Goal: Information Seeking & Learning: Learn about a topic

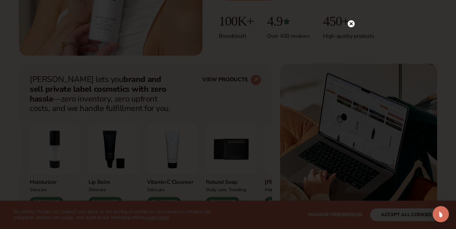
scroll to position [230, 0]
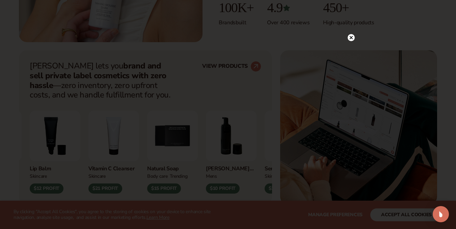
click at [351, 37] on icon at bounding box center [350, 37] width 3 height 3
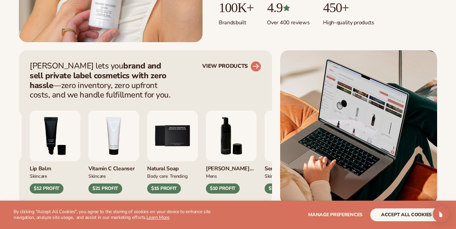
click at [254, 63] on circle at bounding box center [255, 66] width 15 height 15
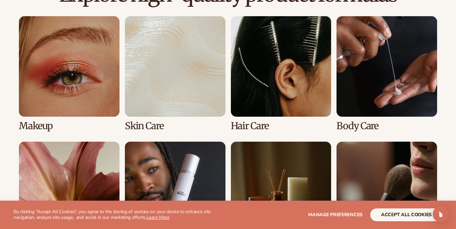
scroll to position [489, 0]
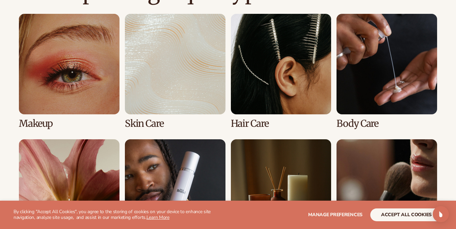
click at [33, 85] on link "1 / 8" at bounding box center [69, 71] width 101 height 115
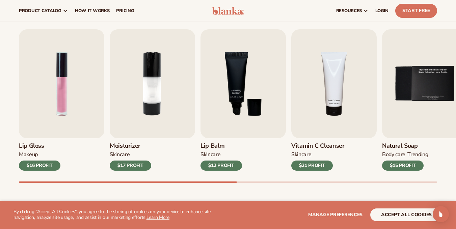
scroll to position [179, 0]
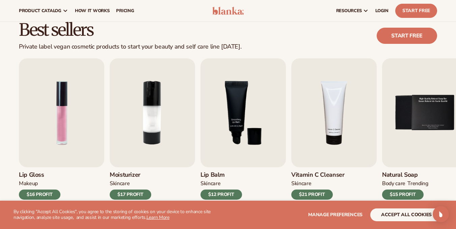
drag, startPoint x: 459, startPoint y: 26, endPoint x: 459, endPoint y: 51, distance: 25.0
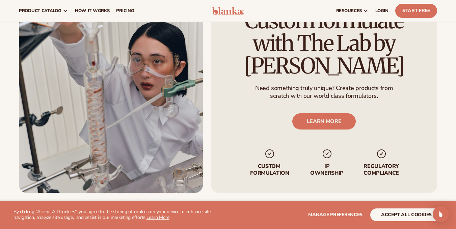
scroll to position [783, 0]
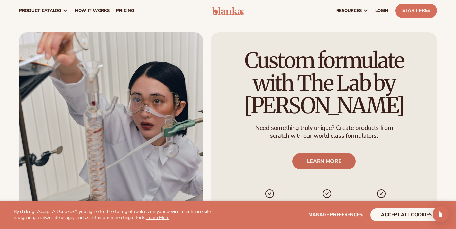
click at [319, 167] on link "LEARN MORE" at bounding box center [324, 161] width 64 height 16
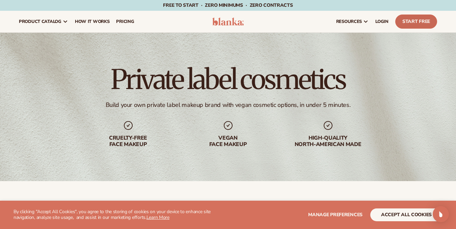
click at [410, 19] on link "Start Free" at bounding box center [416, 22] width 42 height 14
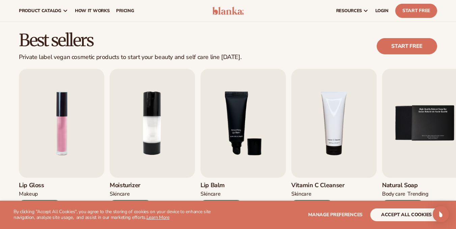
scroll to position [181, 0]
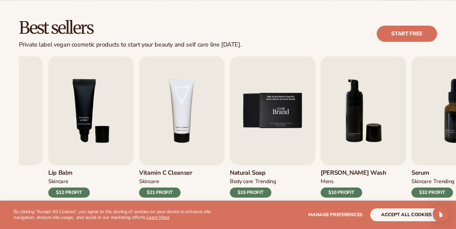
click at [282, 135] on img "5 / 9" at bounding box center [272, 110] width 85 height 109
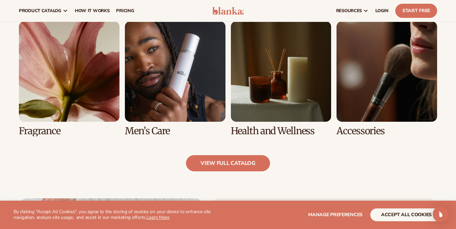
scroll to position [600, 0]
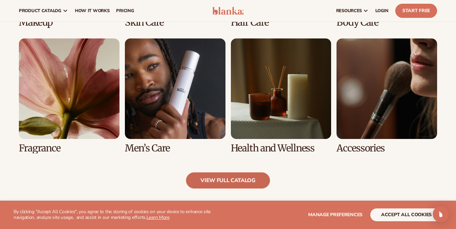
click at [242, 176] on link "view full catalog" at bounding box center [228, 180] width 84 height 16
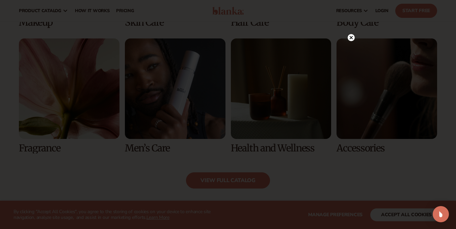
click at [352, 36] on circle at bounding box center [350, 37] width 7 height 7
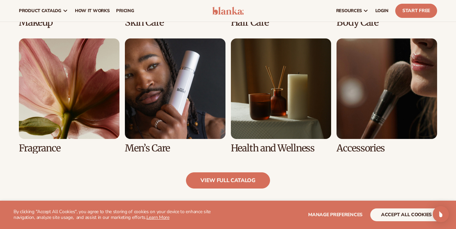
click at [414, 55] on link "8 / 8" at bounding box center [386, 95] width 101 height 115
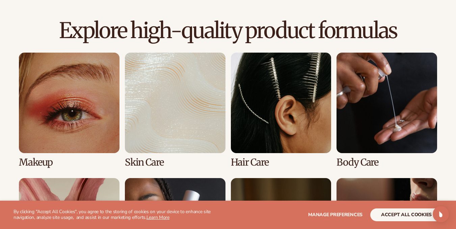
scroll to position [459, 0]
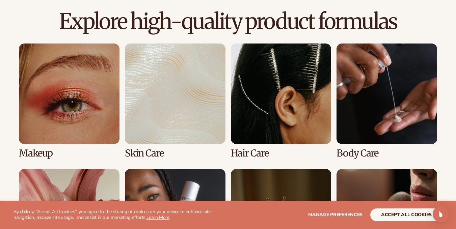
click at [272, 81] on link "3 / 8" at bounding box center [281, 101] width 101 height 115
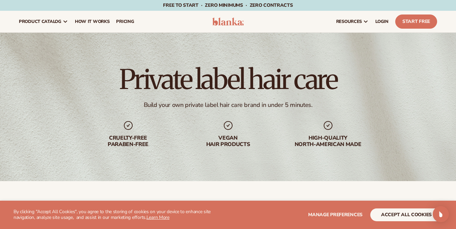
click at [313, 133] on div "High-quality North-american made" at bounding box center [328, 134] width 86 height 28
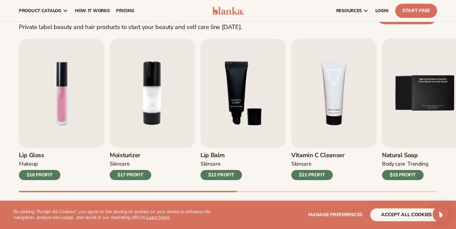
scroll to position [199, 0]
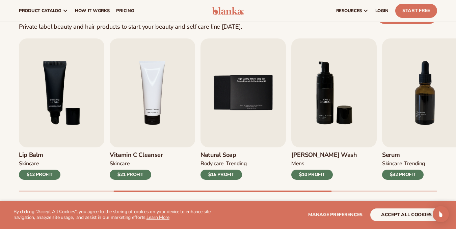
click at [322, 134] on img "6 / 9" at bounding box center [333, 92] width 85 height 109
click at [329, 117] on img "6 / 9" at bounding box center [333, 92] width 85 height 109
click at [437, 96] on img "7 / 9" at bounding box center [424, 92] width 85 height 109
click at [415, 173] on div "$32 PROFIT" at bounding box center [402, 175] width 41 height 10
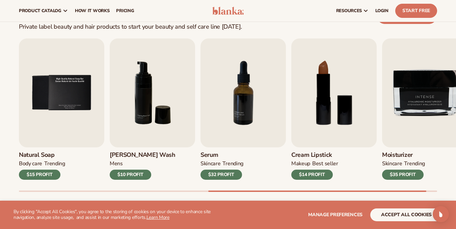
click at [302, 174] on div "$14 PROFIT" at bounding box center [311, 175] width 41 height 10
